Goal: Information Seeking & Learning: Understand process/instructions

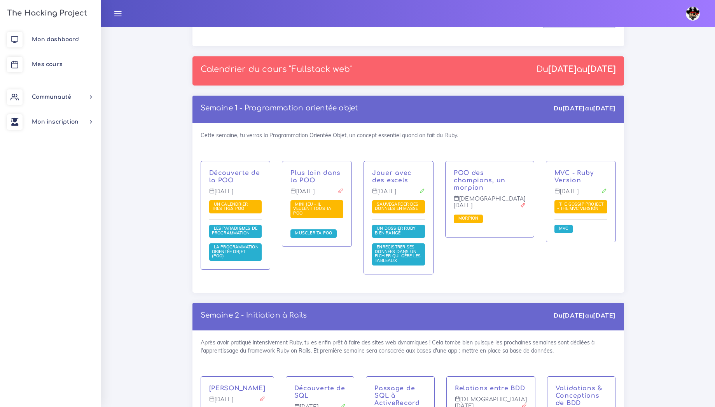
scroll to position [1097, 0]
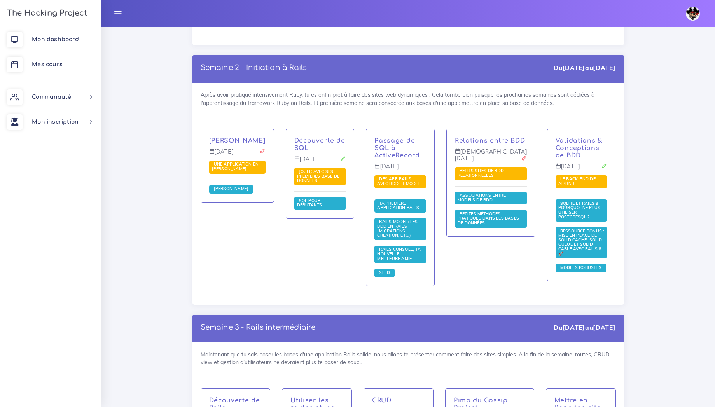
scroll to position [1347, 0]
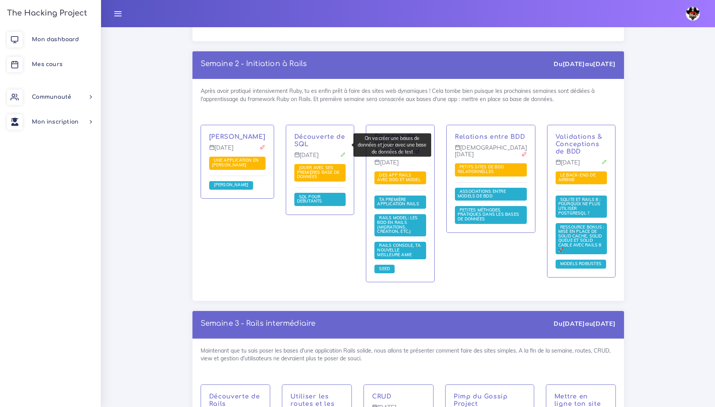
click at [317, 165] on span "Jouer avec ses premières base de données" at bounding box center [318, 172] width 43 height 14
click at [367, 87] on div "Après avoir pratiqué intensivement Ruby, tu es enfin prêt à faire des sites web…" at bounding box center [408, 190] width 432 height 222
click at [317, 165] on span "Jouer avec ses premières base de données" at bounding box center [318, 172] width 43 height 14
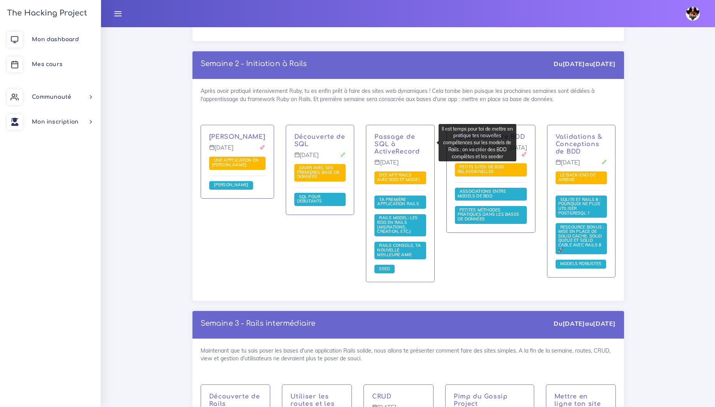
click at [409, 172] on span "Des app Rails avec BDD et Model" at bounding box center [399, 177] width 45 height 10
click at [466, 89] on div "Après avoir pratiqué intensivement Ruby, tu es enfin prêt à faire des sites web…" at bounding box center [408, 190] width 432 height 222
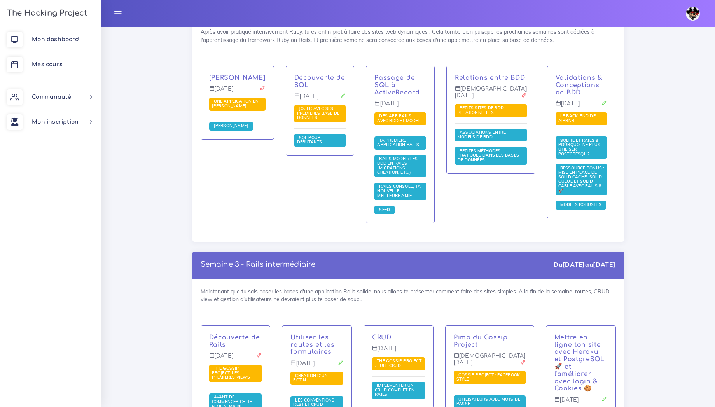
scroll to position [1432, 0]
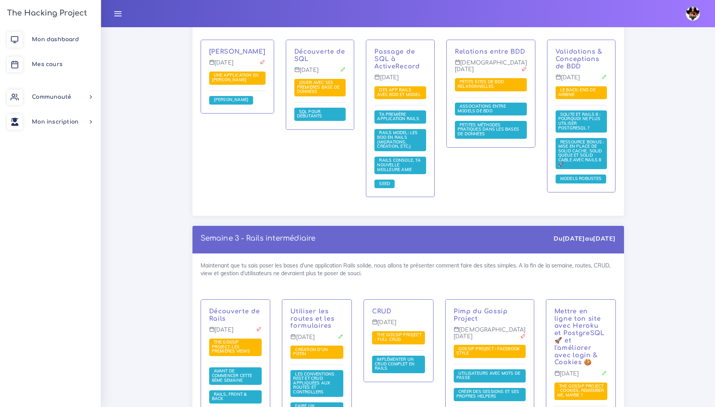
click at [338, 128] on div "Découverte de SQL Mardi 20 oct. Jouer avec ses premières base de données SQL po…" at bounding box center [320, 124] width 80 height 168
click at [314, 163] on div "Découverte de SQL Mardi 20 oct. Jouer avec ses premières base de données SQL po…" at bounding box center [320, 124] width 80 height 168
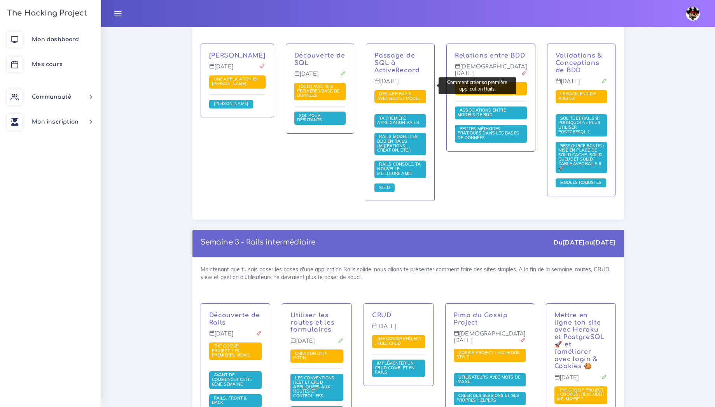
click at [404, 115] on span "Ta première application Rails" at bounding box center [399, 120] width 44 height 10
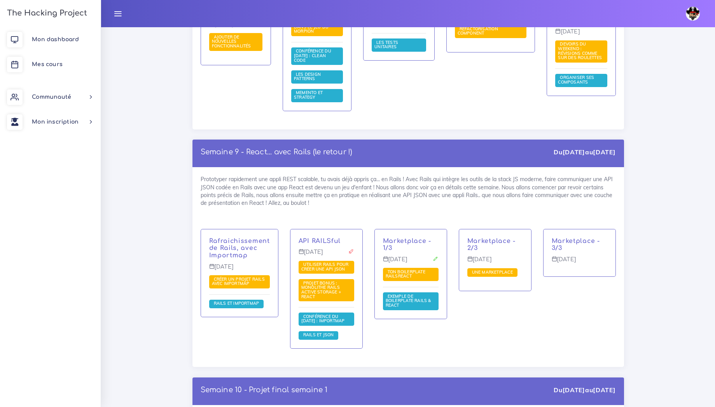
scroll to position [5381, 0]
click at [196, 236] on div "Rafraichissement de Rails, avec Importmap Lundi 1 mar. Créer un projet Rails av…" at bounding box center [239, 294] width 89 height 130
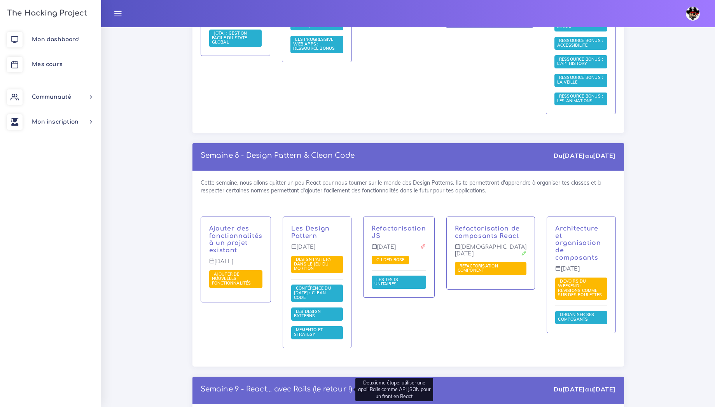
scroll to position [5259, 0]
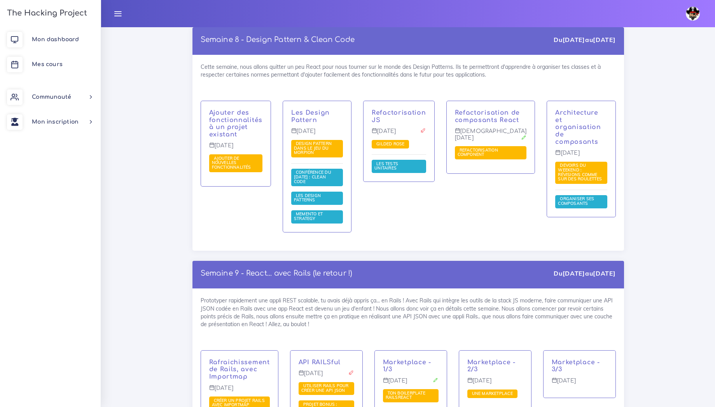
click at [589, 350] on div "Marketplace - 3/3 Vendredi 5 mar." at bounding box center [579, 415] width 84 height 130
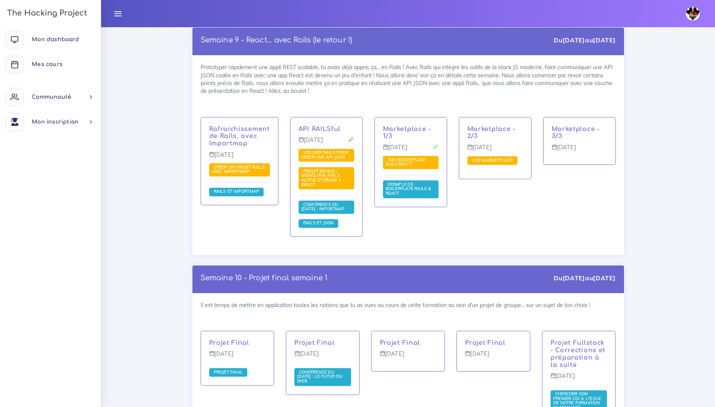
scroll to position [1740, 0]
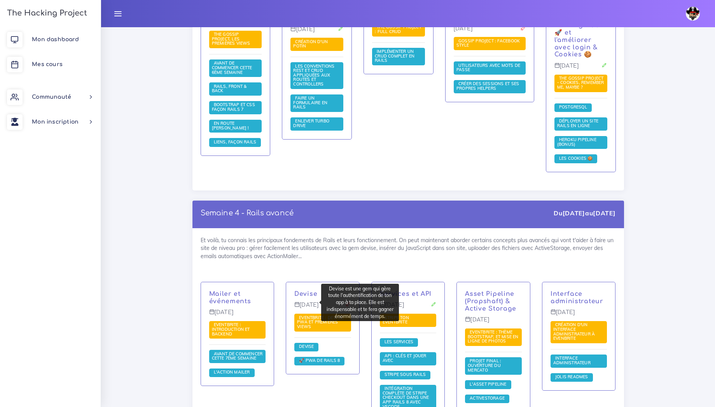
click at [307, 344] on span "Devise" at bounding box center [306, 346] width 19 height 5
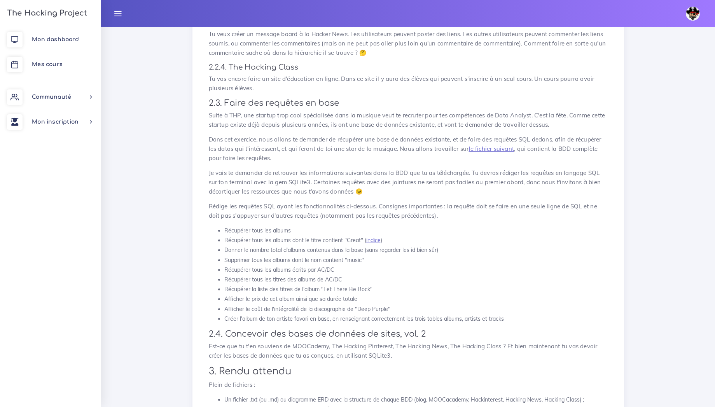
scroll to position [533, 0]
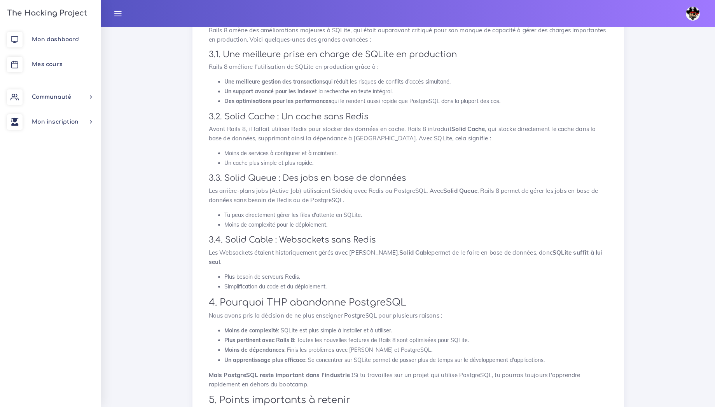
scroll to position [438, 0]
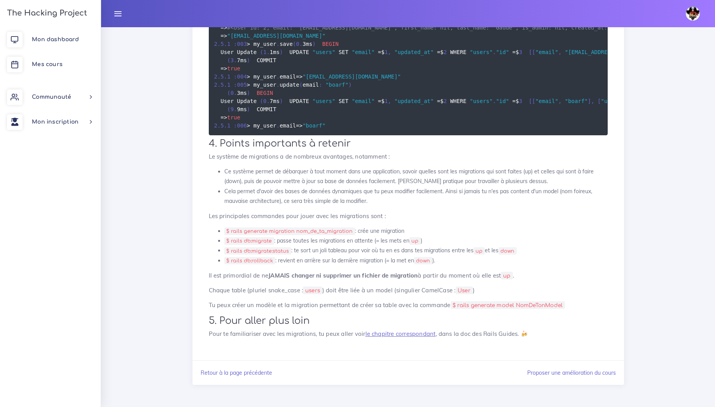
scroll to position [3448, 0]
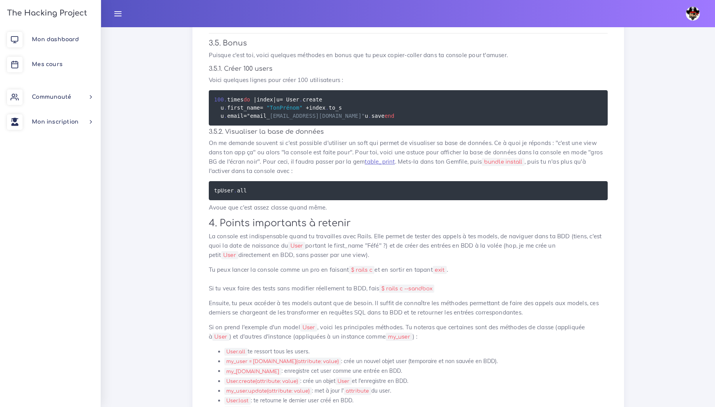
scroll to position [1547, 0]
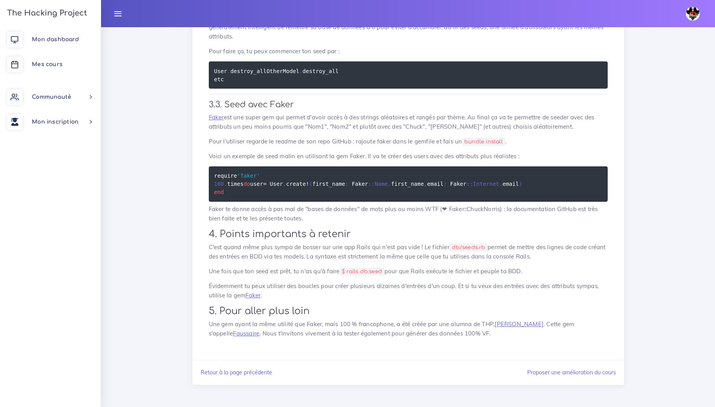
scroll to position [663, 0]
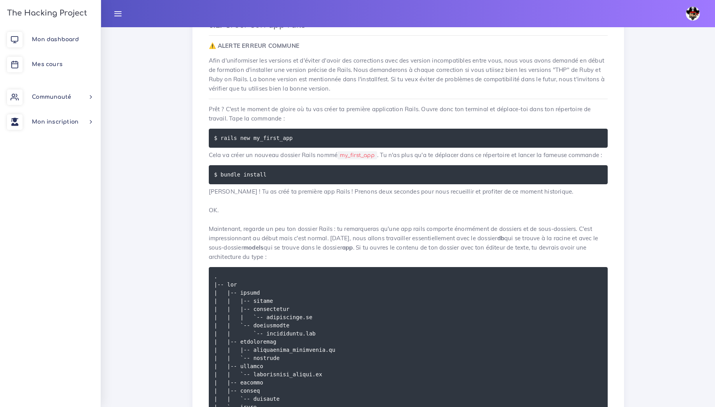
scroll to position [929, 0]
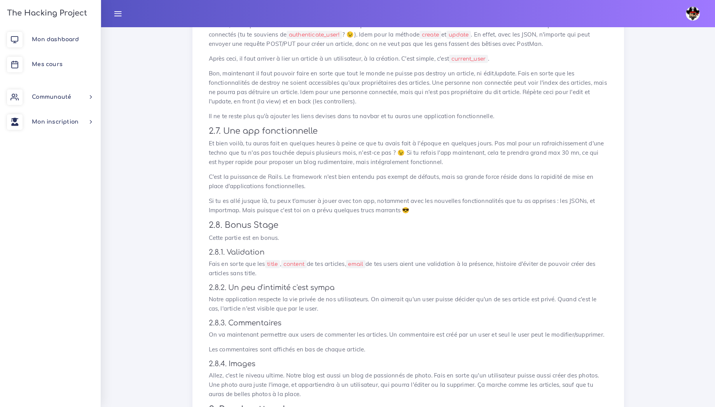
scroll to position [866, 0]
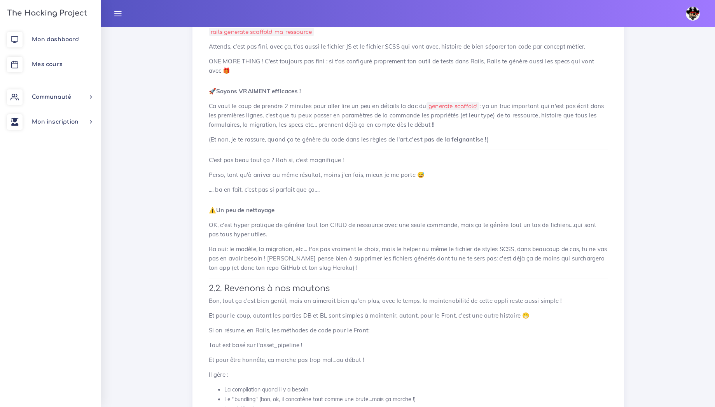
scroll to position [322, 0]
click at [437, 110] on p "Ca vaut le coup de prendre 2 minutes pour aller lire un peu en détails la doc d…" at bounding box center [408, 115] width 399 height 28
drag, startPoint x: 428, startPoint y: 108, endPoint x: 489, endPoint y: 101, distance: 61.0
click at [489, 101] on p "Ca vaut le coup de prendre 2 minutes pour aller lire un peu en détails la doc d…" at bounding box center [408, 115] width 399 height 28
click at [414, 118] on p "Ca vaut le coup de prendre 2 minutes pour aller lire un peu en détails la doc d…" at bounding box center [408, 115] width 399 height 28
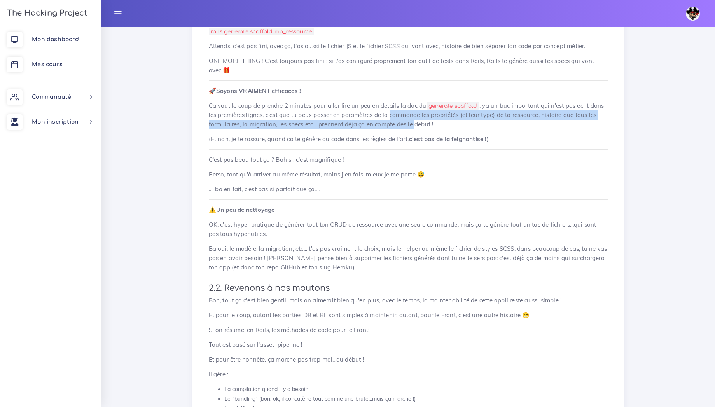
drag, startPoint x: 414, startPoint y: 118, endPoint x: 414, endPoint y: 125, distance: 7.0
click at [414, 125] on p "Ca vaut le coup de prendre 2 minutes pour aller lire un peu en détails la doc d…" at bounding box center [408, 115] width 399 height 28
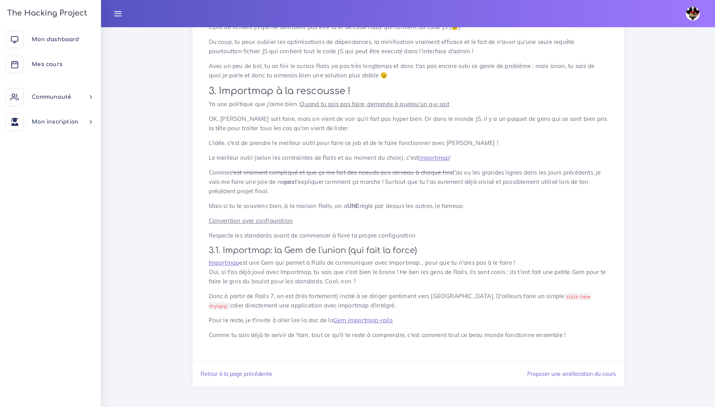
scroll to position [995, 0]
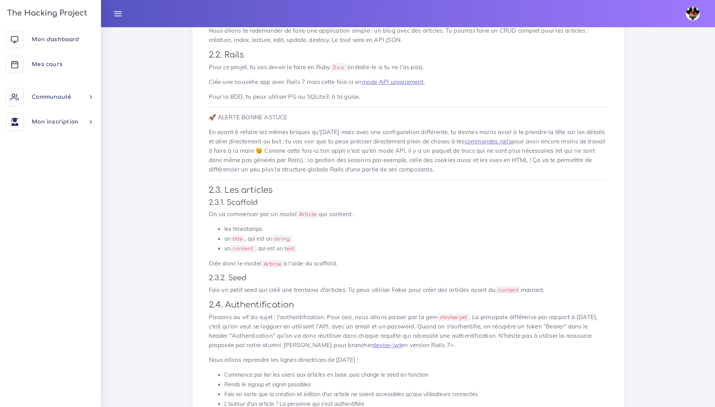
scroll to position [170, 0]
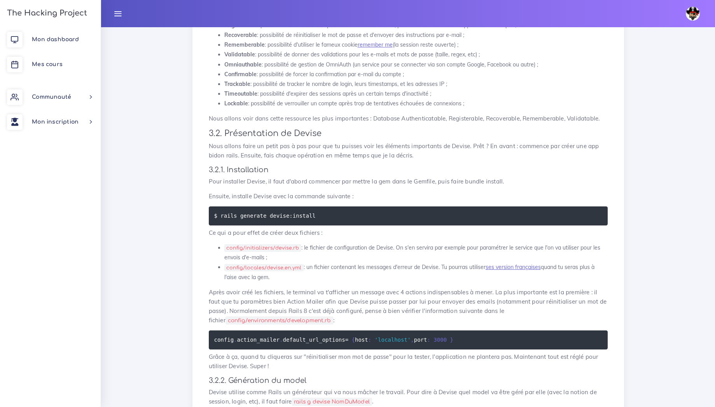
scroll to position [373, 0]
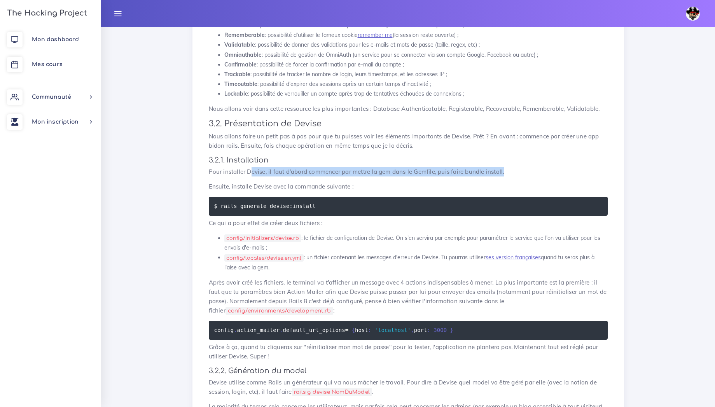
drag, startPoint x: 250, startPoint y: 172, endPoint x: 510, endPoint y: 169, distance: 259.8
click at [510, 169] on p "Pour installer Devise, il faut d'abord commencer par mettre la gem dans le Gemf…" at bounding box center [408, 171] width 399 height 9
click at [283, 185] on p "Ensuite, installe Devise avec la commande suivante :" at bounding box center [408, 186] width 399 height 9
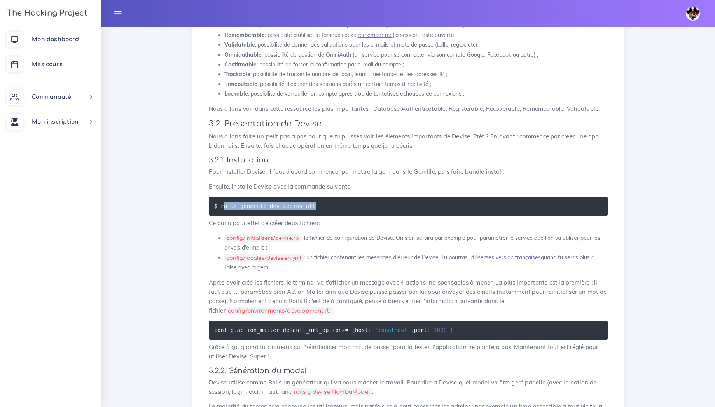
drag, startPoint x: 222, startPoint y: 206, endPoint x: 310, endPoint y: 207, distance: 88.3
click at [310, 207] on code "$ rails generate devise:install" at bounding box center [266, 206] width 104 height 9
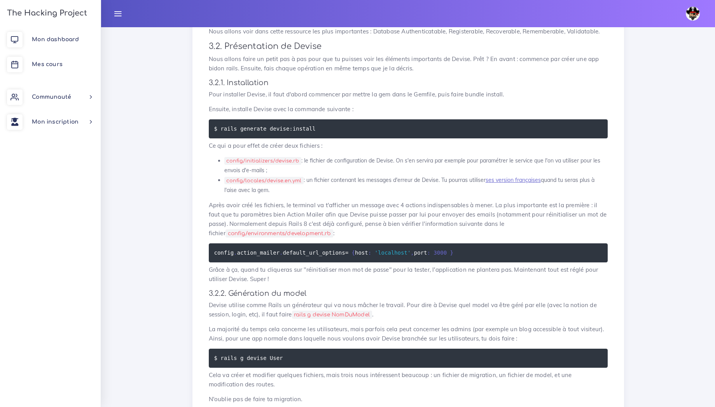
scroll to position [467, 0]
